Goal: Information Seeking & Learning: Learn about a topic

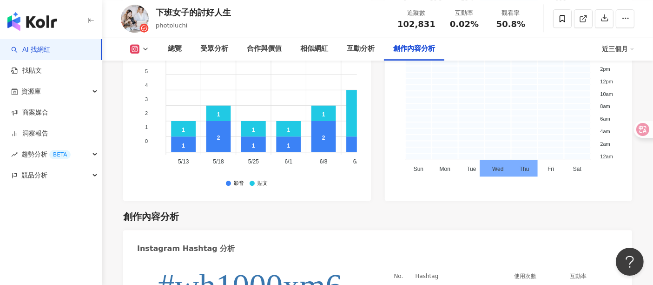
scroll to position [2641, 0]
